Goal: Book appointment/travel/reservation

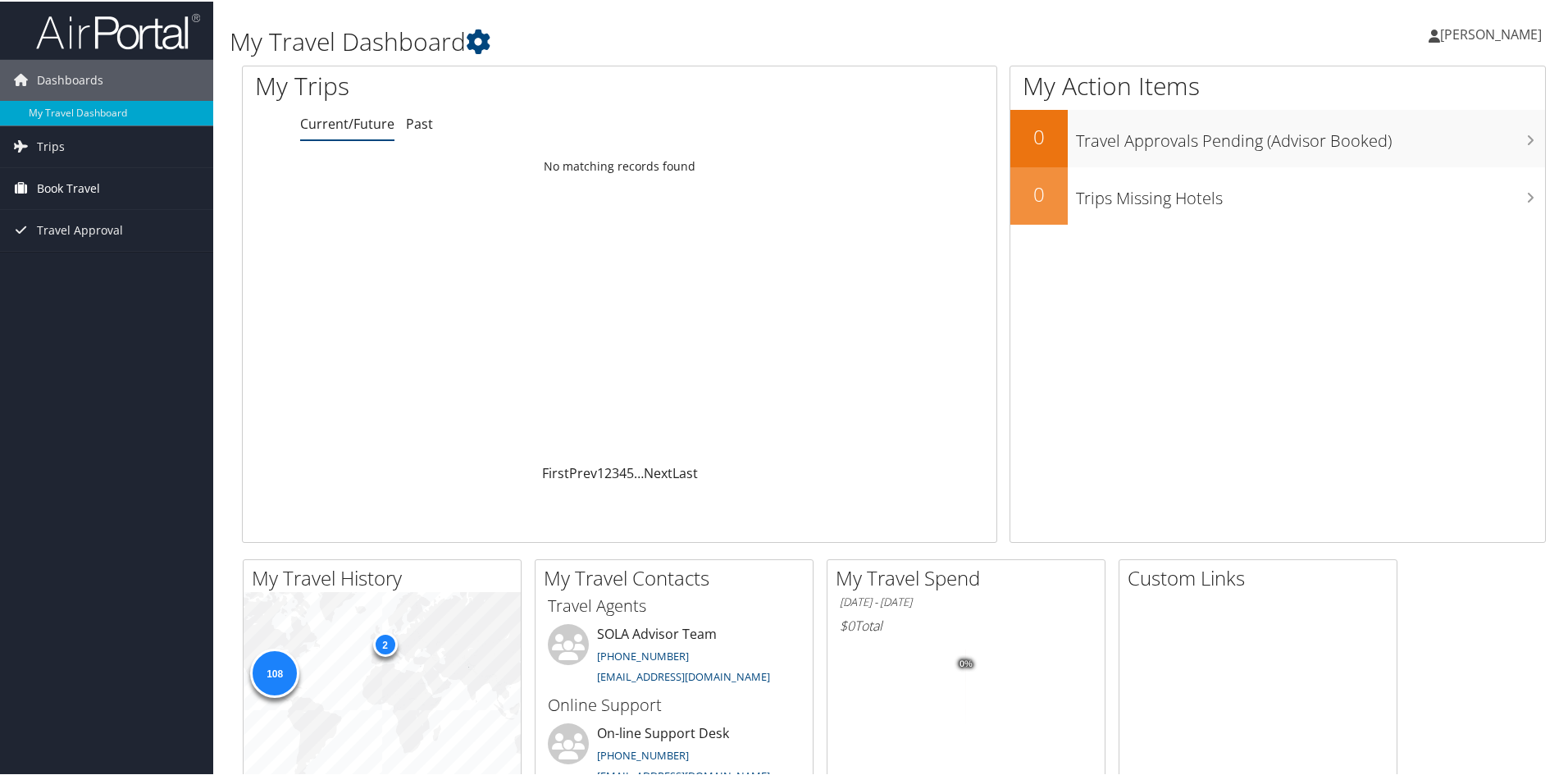
click at [79, 180] on span "Book Travel" at bounding box center [68, 186] width 63 height 41
click at [75, 147] on link "Trips" at bounding box center [106, 144] width 213 height 41
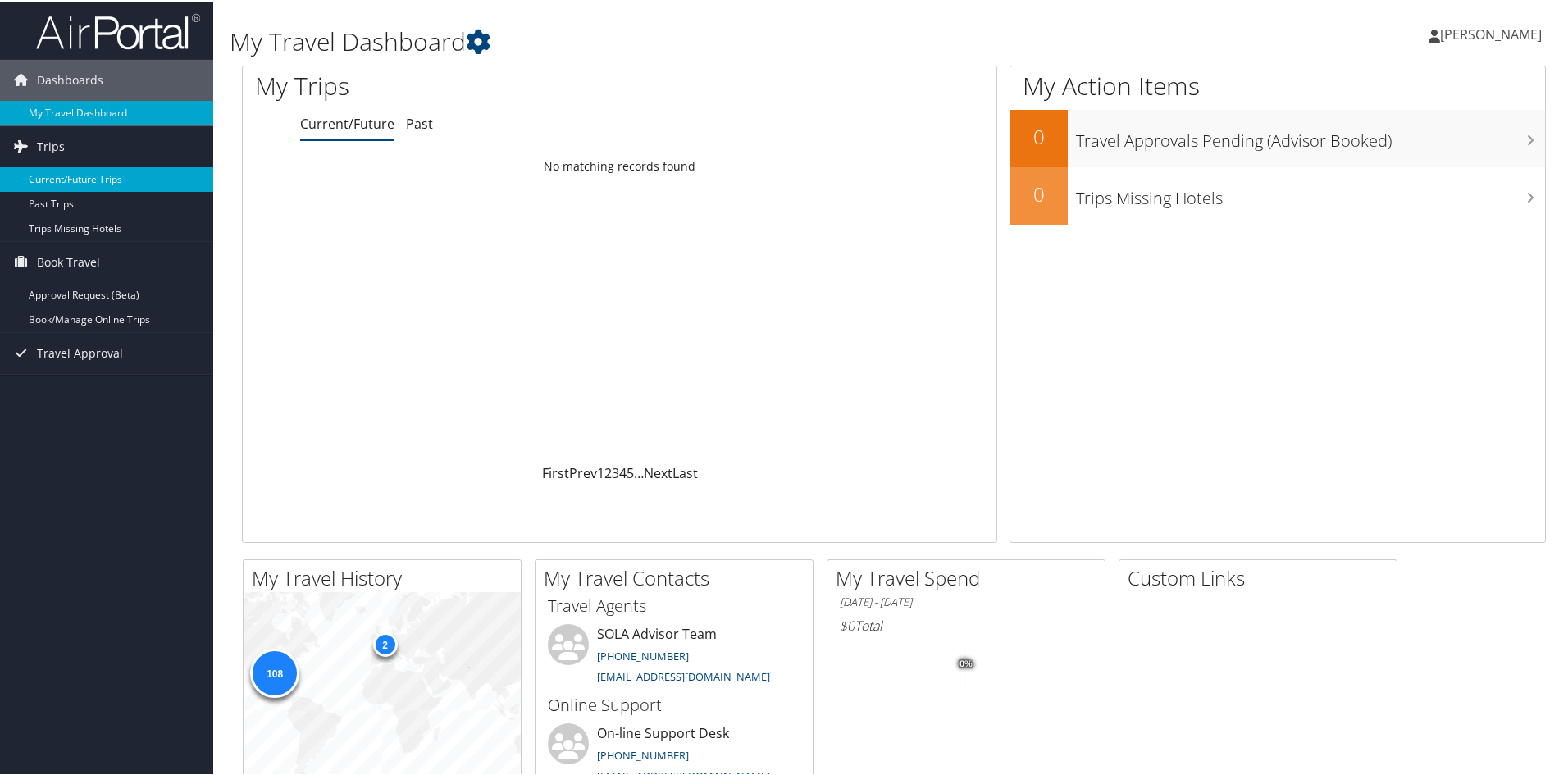
click at [98, 177] on link "Current/Future Trips" at bounding box center [106, 178] width 213 height 25
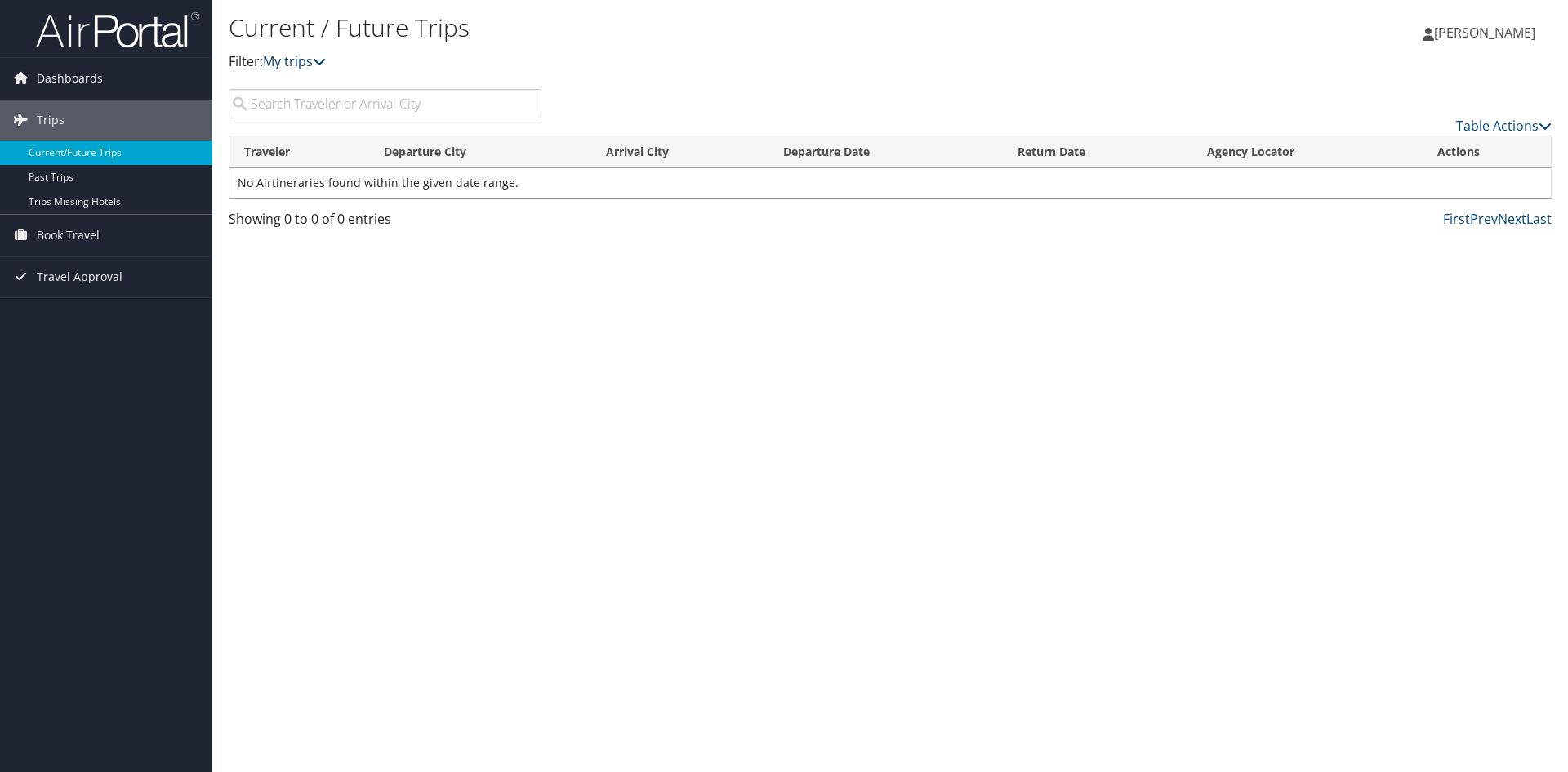
click at [306, 63] on link "My trips" at bounding box center [293, 61] width 62 height 18
click at [314, 62] on link "My trips" at bounding box center [293, 61] width 62 height 18
click at [323, 62] on icon at bounding box center [319, 60] width 13 height 13
click at [98, 82] on span "Dashboards" at bounding box center [69, 78] width 66 height 41
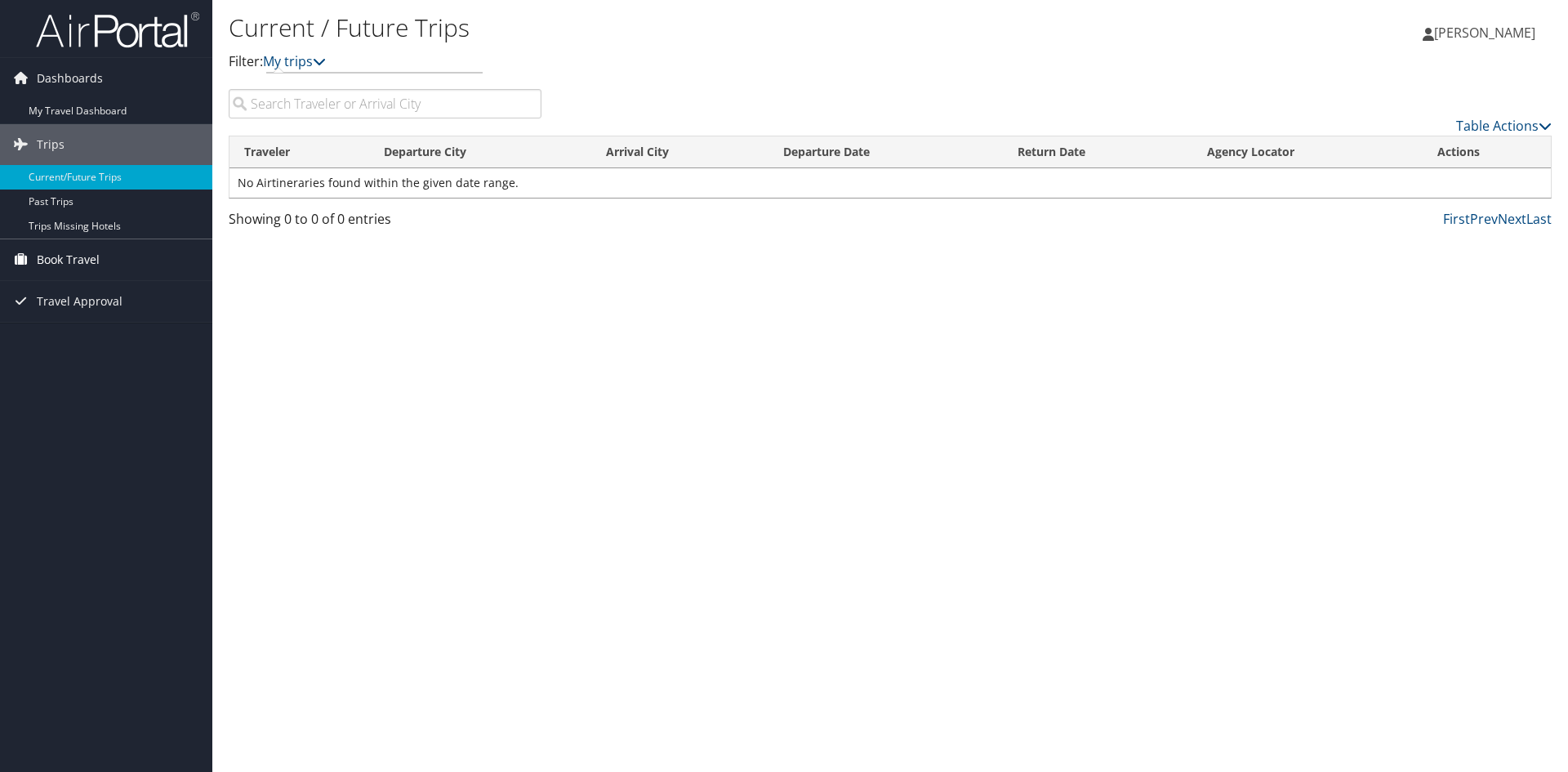
click at [93, 263] on span "Book Travel" at bounding box center [67, 260] width 62 height 41
click at [96, 315] on link "Book/Manage Online Trips" at bounding box center [106, 317] width 212 height 25
